Goal: Register for event/course

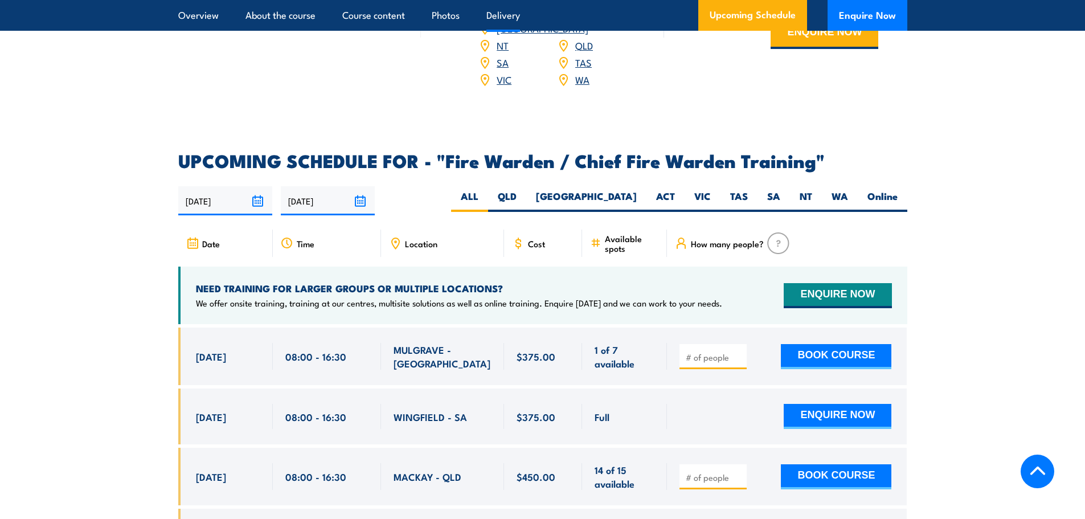
scroll to position [1870, 0]
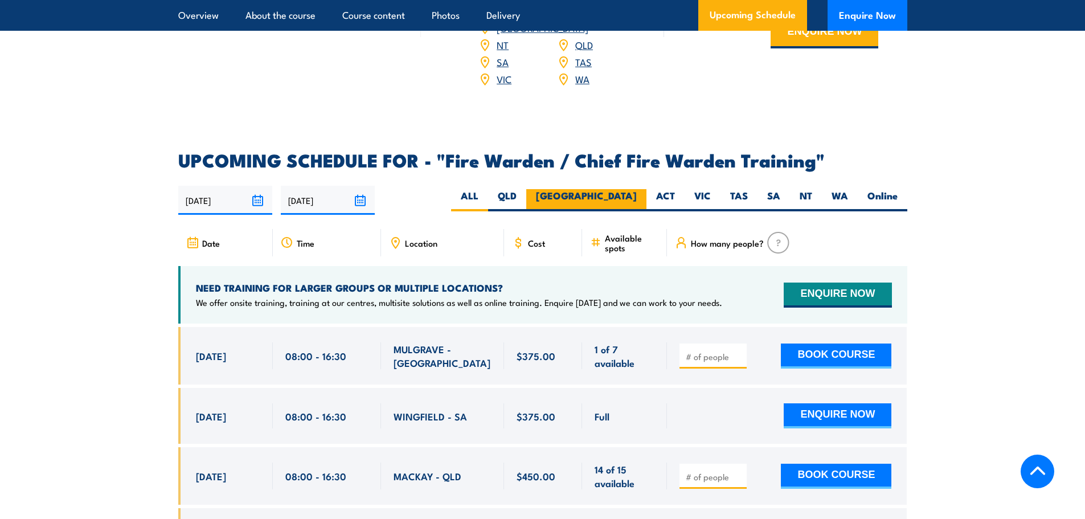
click at [619, 196] on label "[GEOGRAPHIC_DATA]" at bounding box center [586, 200] width 120 height 22
click at [637, 196] on input "[GEOGRAPHIC_DATA]" at bounding box center [640, 192] width 7 height 7
radio input "true"
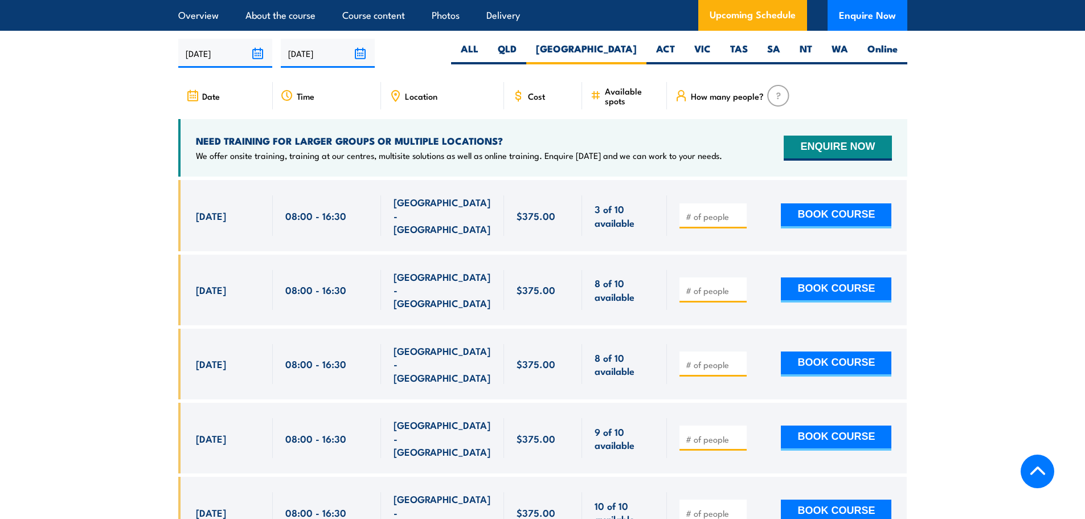
scroll to position [2018, 0]
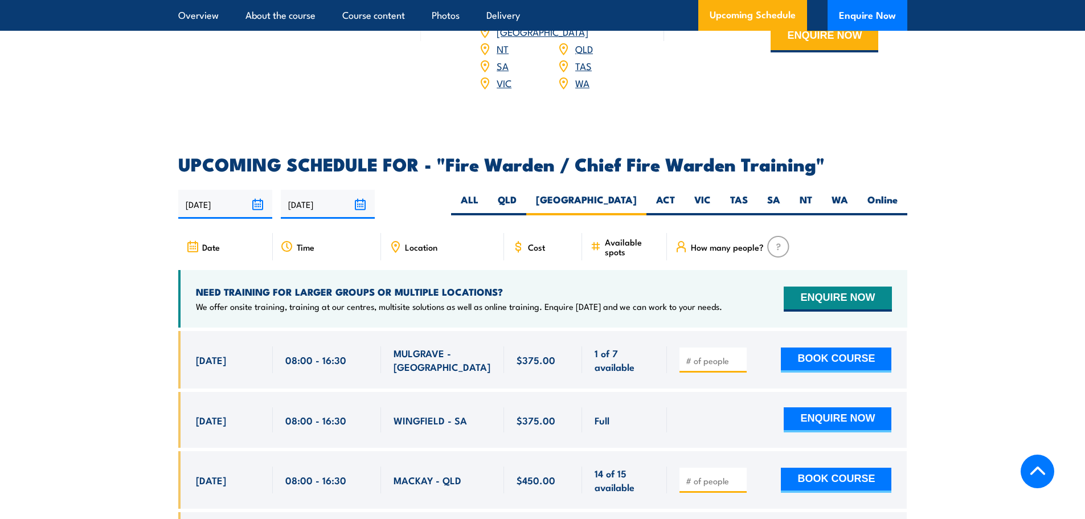
scroll to position [1870, 0]
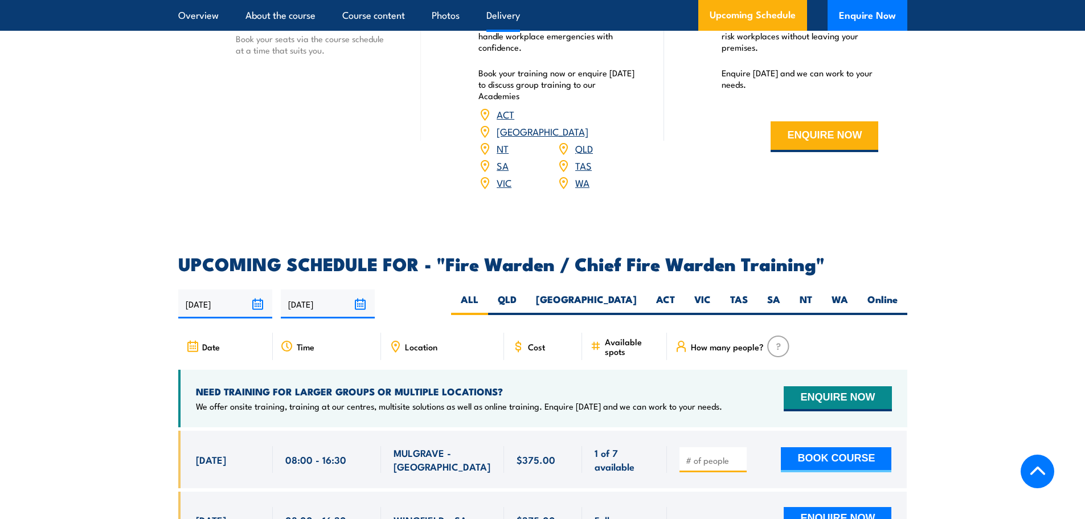
scroll to position [1880, 0]
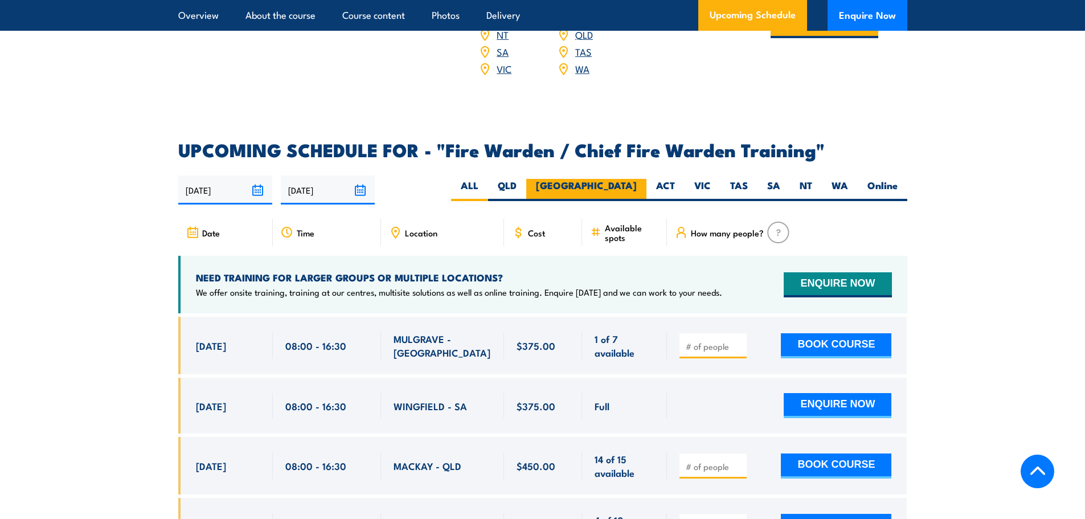
click at [629, 182] on label "[GEOGRAPHIC_DATA]" at bounding box center [586, 190] width 120 height 22
click at [637, 182] on input "[GEOGRAPHIC_DATA]" at bounding box center [640, 182] width 7 height 7
radio input "true"
